Goal: Find specific page/section: Find specific page/section

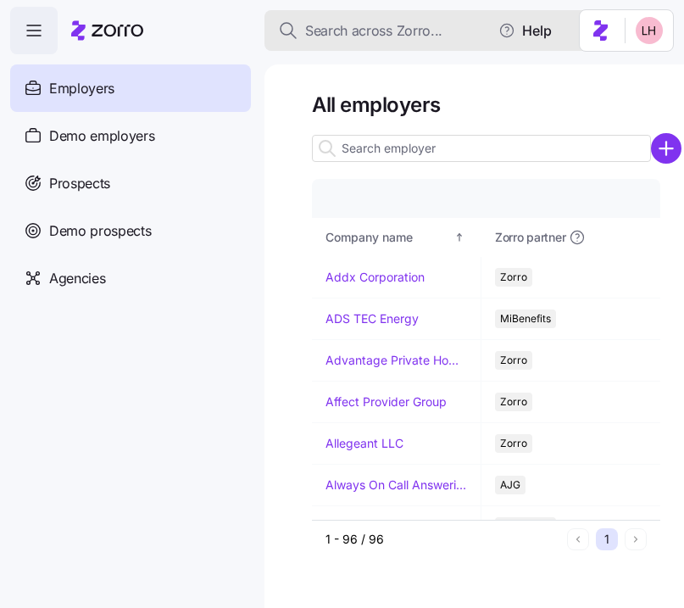
click at [365, 27] on span "Search across Zorro..." at bounding box center [373, 30] width 137 height 21
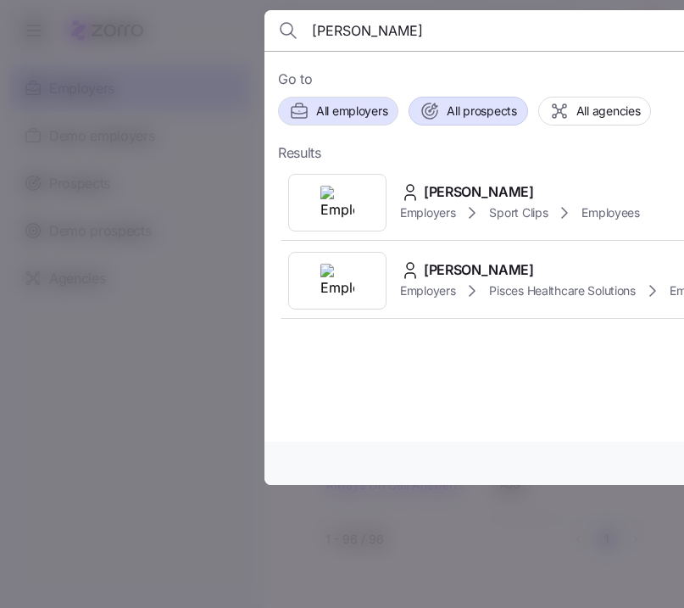
type input "[PERSON_NAME]"
click at [466, 110] on span "All prospects" at bounding box center [482, 111] width 70 height 17
